Goal: Communication & Community: Participate in discussion

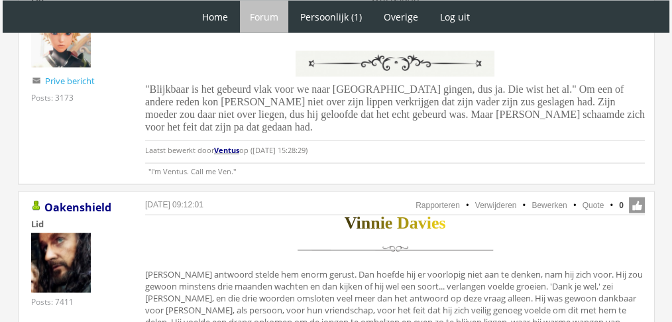
scroll to position [3074, 0]
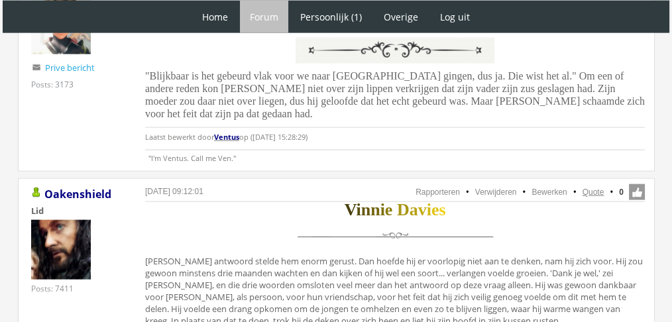
click at [594, 186] on li "Quote" at bounding box center [587, 192] width 34 height 12
click at [594, 188] on link "Quote" at bounding box center [594, 192] width 22 height 9
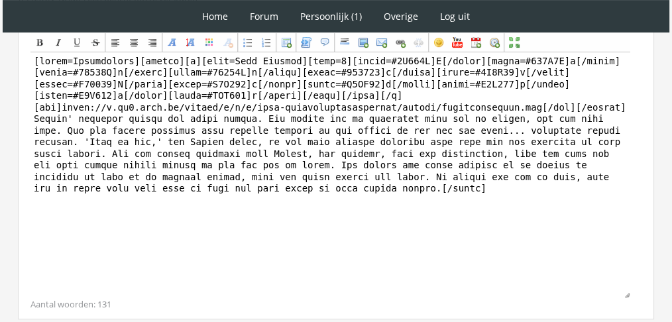
scroll to position [449, 0]
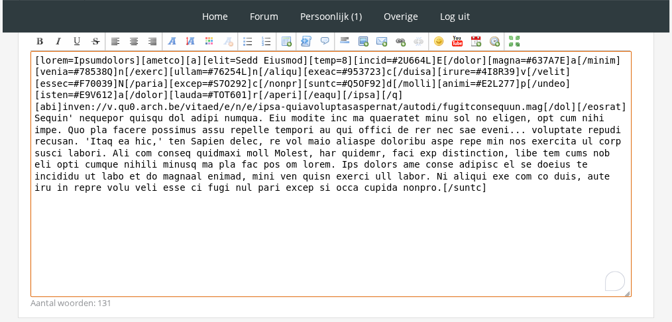
drag, startPoint x: 196, startPoint y: 220, endPoint x: 32, endPoint y: 115, distance: 194.4
click at [32, 115] on textarea "To enrich screen reader interactions, please activate Accessibility in Grammarl…" at bounding box center [331, 174] width 601 height 246
paste textarea "Donderdag 2 december Vinnies blik werd steeds opnieuw naar de Slytherin-tafel g…"
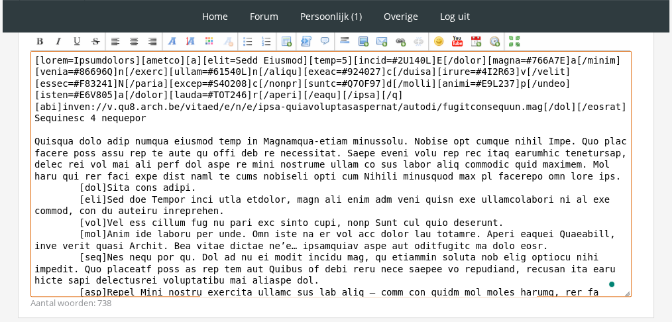
drag, startPoint x: 156, startPoint y: 126, endPoint x: 0, endPoint y: 111, distance: 157.2
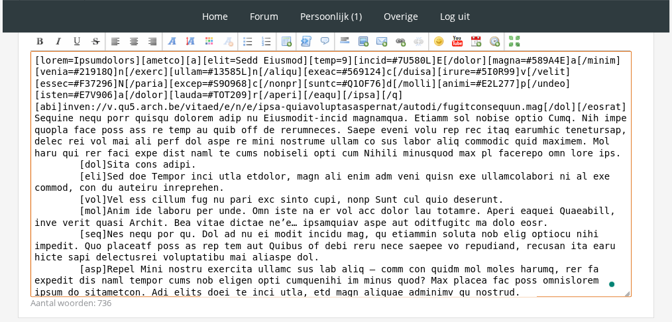
drag, startPoint x: 130, startPoint y: 56, endPoint x: 0, endPoint y: 25, distance: 133.8
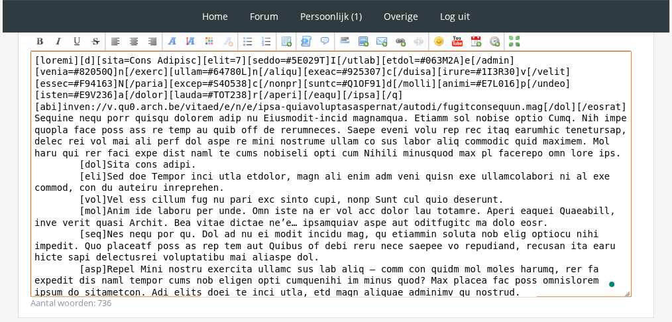
paste textarea "[DATE]"
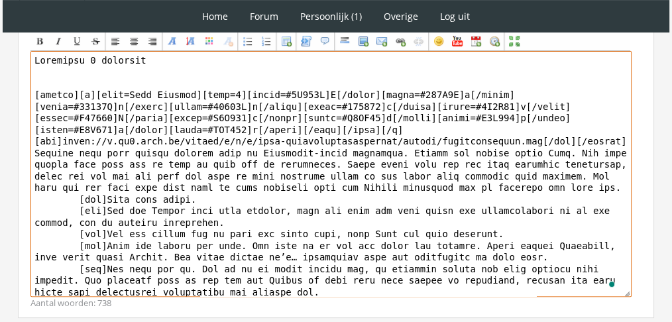
click at [49, 192] on textarea "To enrich screen reader interactions, please activate Accessibility in Grammarl…" at bounding box center [331, 174] width 601 height 246
click at [153, 60] on textarea "To enrich screen reader interactions, please activate Accessibility in Grammarl…" at bounding box center [331, 174] width 601 height 246
drag, startPoint x: 153, startPoint y: 60, endPoint x: 0, endPoint y: 45, distance: 153.9
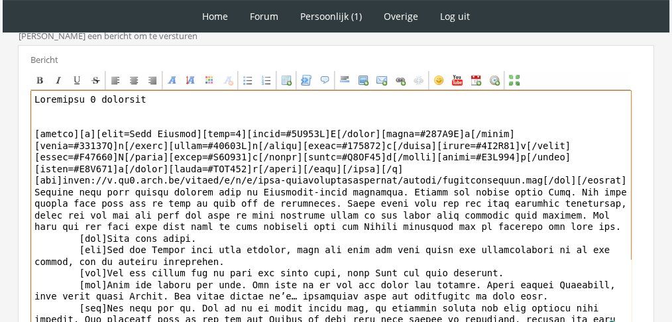
scroll to position [406, 0]
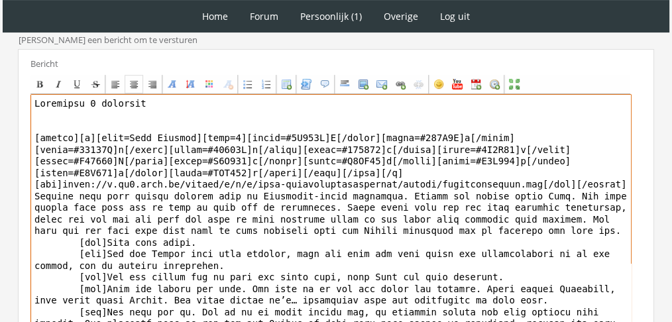
click at [129, 79] on div "Center" at bounding box center [134, 84] width 11 height 11
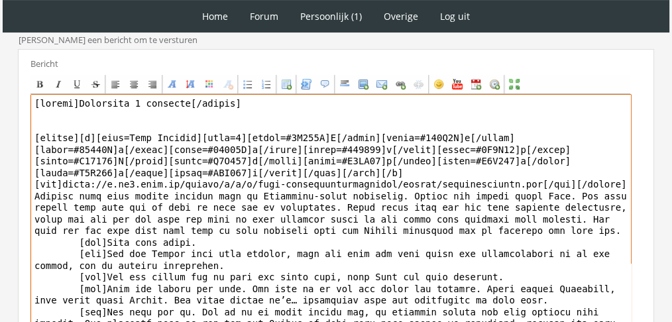
click at [135, 118] on textarea "To enrich screen reader interactions, please activate Accessibility in Grammarl…" at bounding box center [331, 217] width 601 height 246
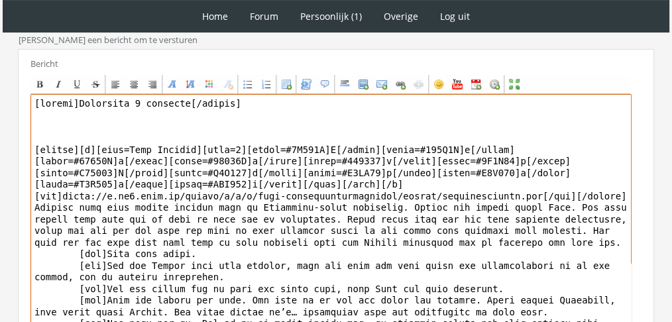
scroll to position [538, 0]
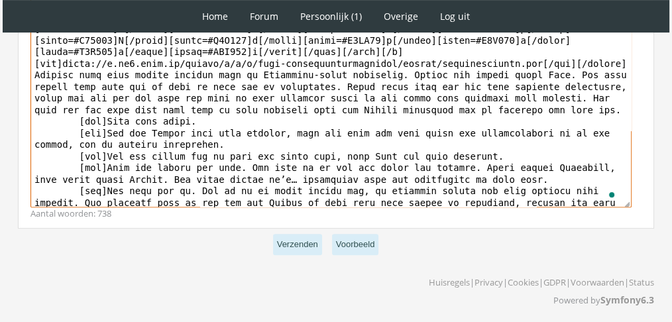
type textarea "[center]Donderdag 2 december[/center] [center][b][font=Book Antiqua][size=6][co…"
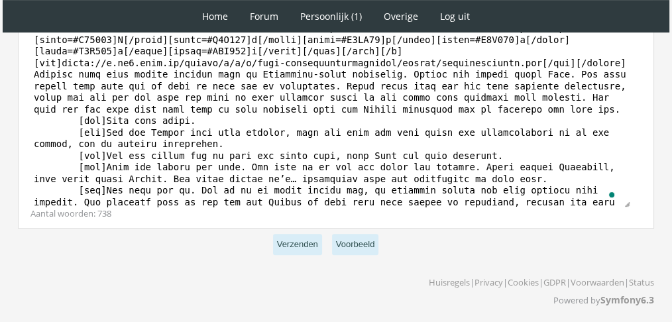
click at [309, 255] on p "Verzenden Voorbeeld" at bounding box center [336, 245] width 637 height 32
click at [309, 245] on button "Verzenden" at bounding box center [297, 245] width 49 height 22
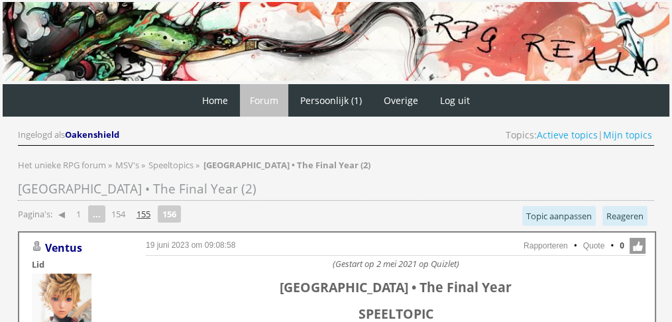
click at [151, 215] on link "155" at bounding box center [143, 214] width 25 height 19
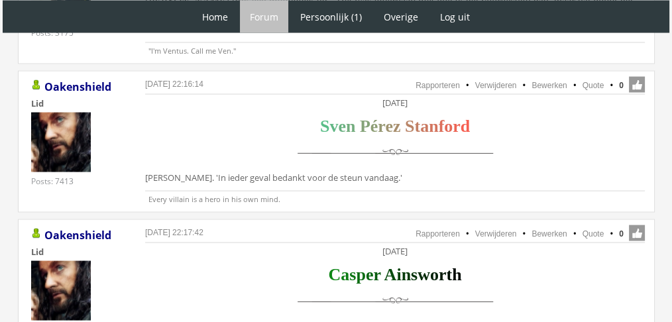
scroll to position [2591, 0]
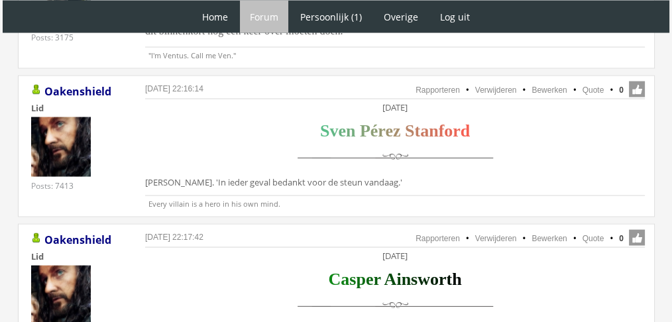
click at [582, 233] on li "Quote" at bounding box center [587, 239] width 34 height 12
click at [588, 234] on link "Quote" at bounding box center [594, 238] width 22 height 9
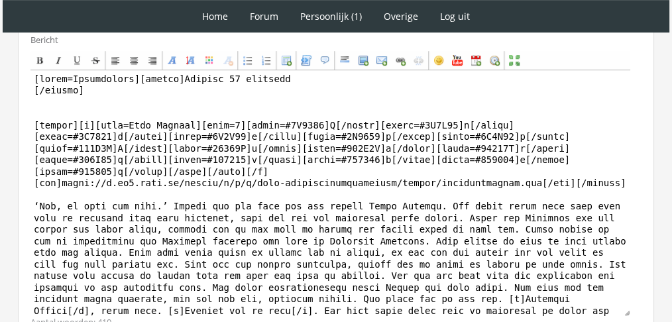
scroll to position [677, 0]
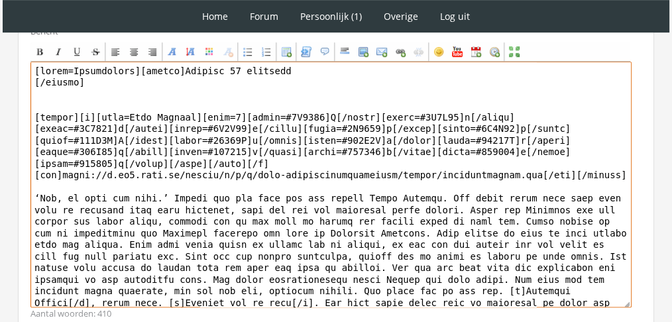
click at [444, 228] on textarea at bounding box center [331, 185] width 601 height 246
click at [444, 228] on textarea "To enrich screen reader interactions, please activate Accessibility in Grammarl…" at bounding box center [331, 185] width 601 height 246
paste textarea "Holy shít,’ bracht Casper verbijsterd uit. Ja – hij had verwacht dat de potion …"
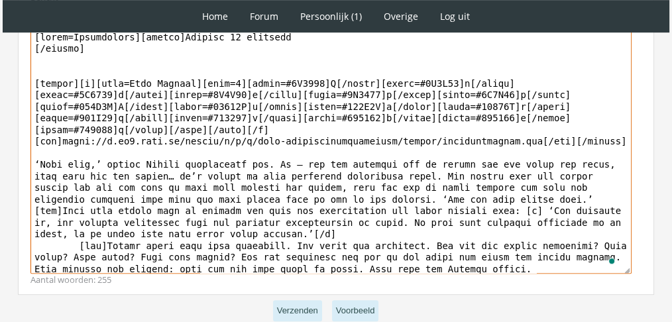
scroll to position [765, 0]
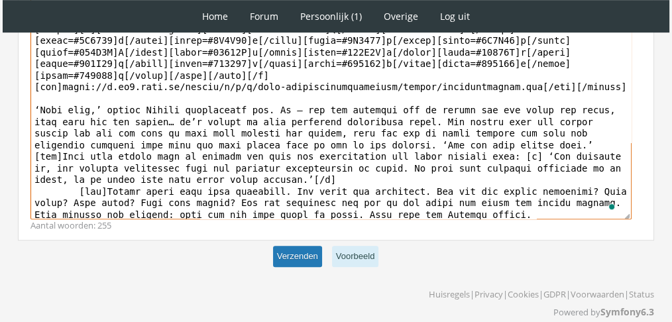
type textarea "[lorem=Ipsumdolors][ametco]Adipisc 79 elitsedd [/eiusmo] [tempor][i][utla=Etdo …"
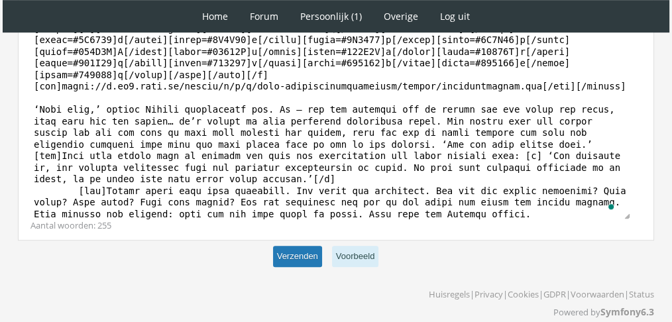
click at [302, 246] on button "Verzenden" at bounding box center [297, 257] width 49 height 22
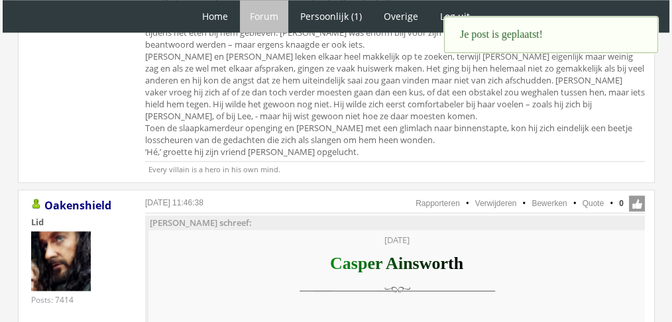
scroll to position [1507, 0]
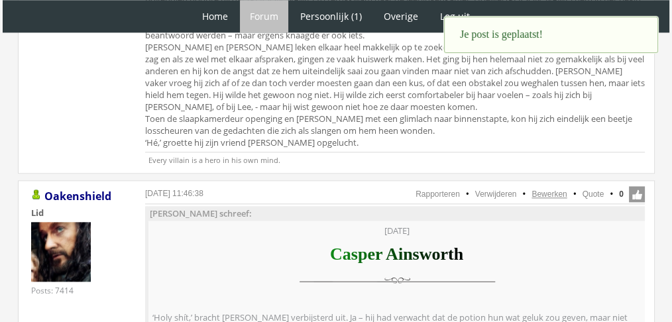
click at [565, 190] on link "Bewerken" at bounding box center [549, 194] width 35 height 9
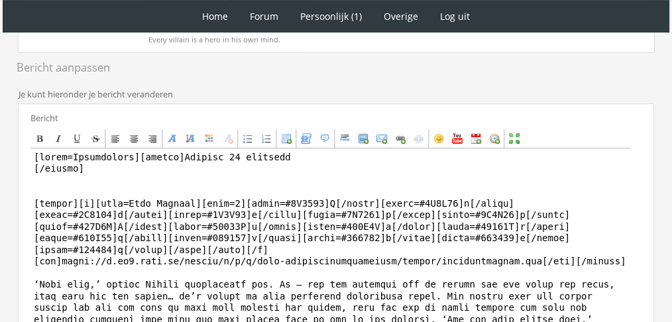
scroll to position [505, 0]
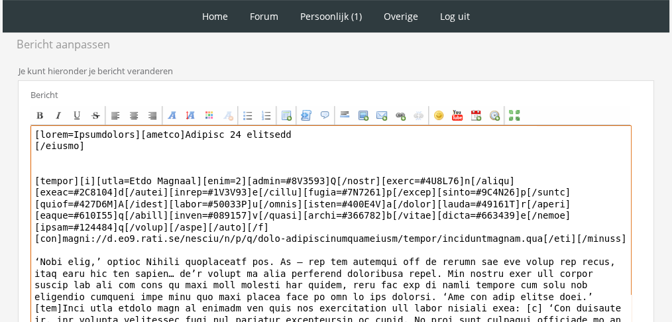
drag, startPoint x: 124, startPoint y: 135, endPoint x: 0, endPoint y: 98, distance: 129.3
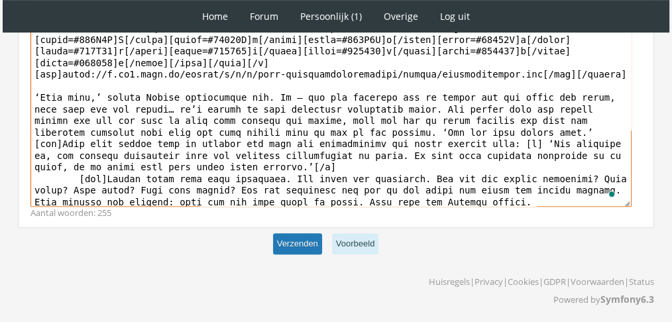
type textarea "[loremi]Dolorsi 79 ametcons [/adipis] [elitse][d][eius=Temp Incidid][utla=0][et…"
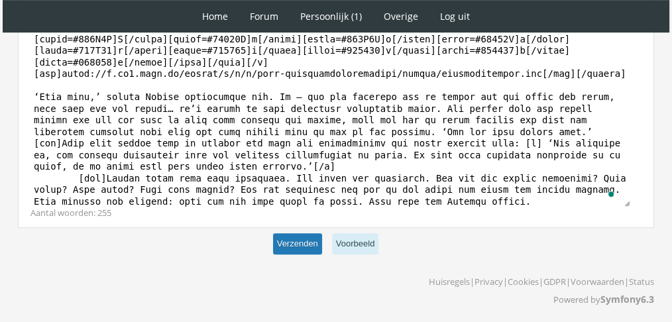
scroll to position [668, 0]
click at [288, 230] on p "Verzenden Voorbeeld" at bounding box center [336, 245] width 637 height 32
click at [298, 252] on button "Verzenden" at bounding box center [297, 245] width 49 height 22
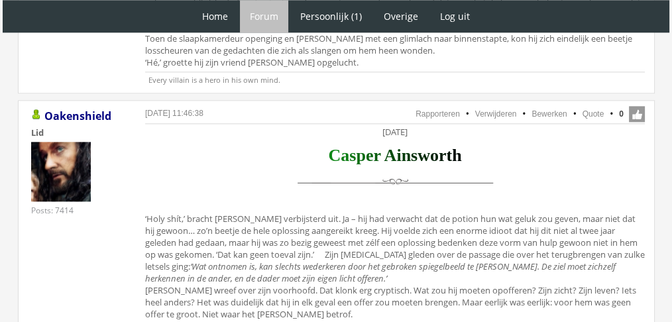
scroll to position [1579, 0]
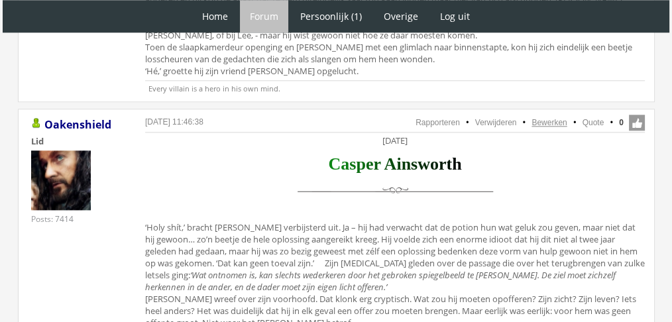
click at [552, 118] on link "Bewerken" at bounding box center [549, 122] width 35 height 9
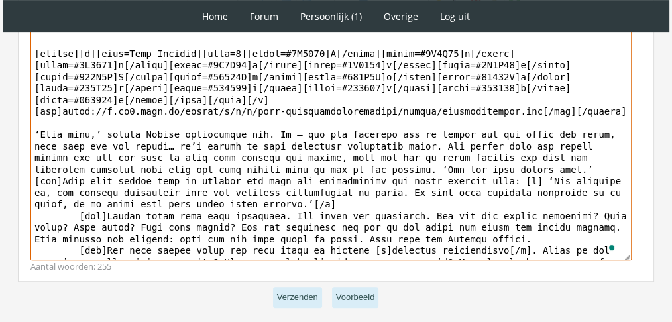
scroll to position [39, 0]
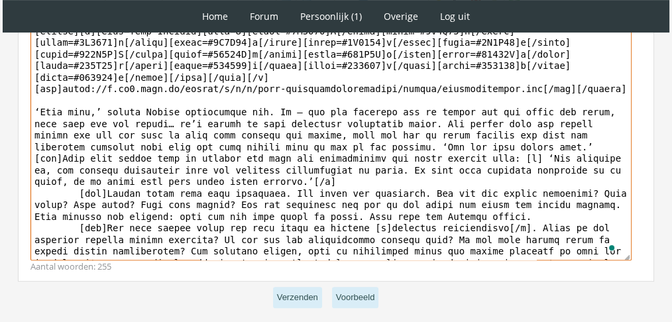
drag, startPoint x: 359, startPoint y: 168, endPoint x: 597, endPoint y: 251, distance: 252.5
click at [597, 251] on textarea "To enrich screen reader interactions, please activate Accessibility in Grammarl…" at bounding box center [331, 138] width 601 height 246
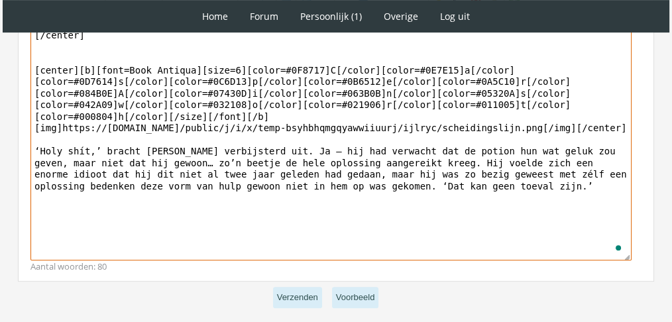
scroll to position [0, 0]
type textarea "[center][DATE] [/center] [center][b][font=Book Antiqua][size=6][color=#0F8717]C…"
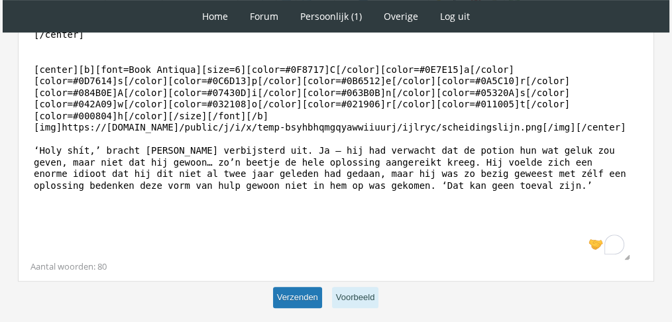
click at [300, 302] on button "Verzenden" at bounding box center [297, 298] width 49 height 22
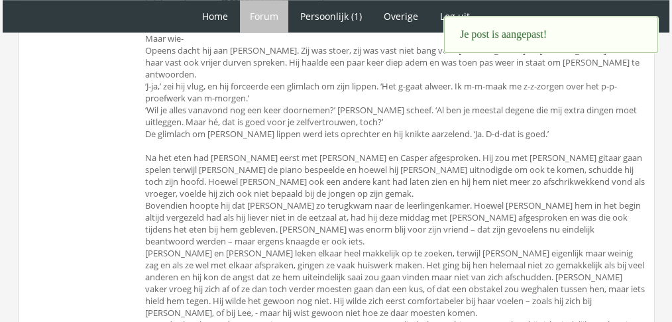
scroll to position [1284, 0]
